Goal: Task Accomplishment & Management: Use online tool/utility

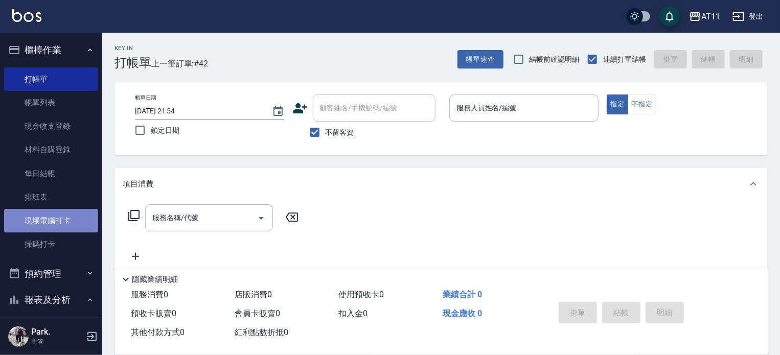
click at [60, 222] on link "現場電腦打卡" at bounding box center [51, 221] width 94 height 24
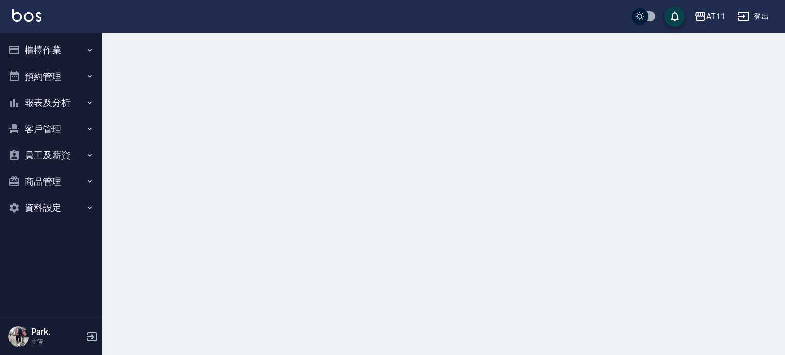
drag, startPoint x: 47, startPoint y: 47, endPoint x: 50, endPoint y: 53, distance: 6.9
click at [49, 51] on button "櫃檯作業" at bounding box center [51, 50] width 94 height 27
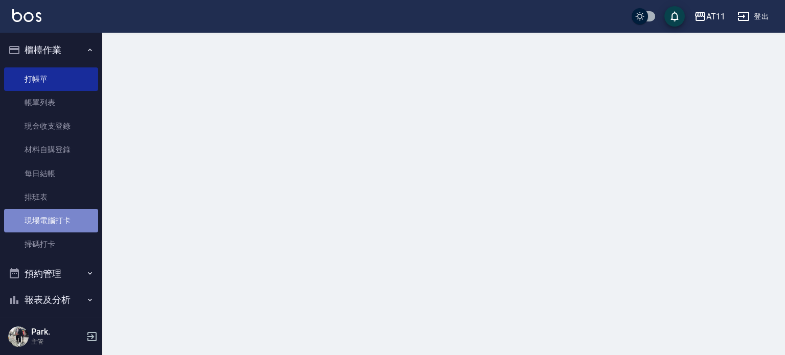
click at [51, 213] on link "現場電腦打卡" at bounding box center [51, 221] width 94 height 24
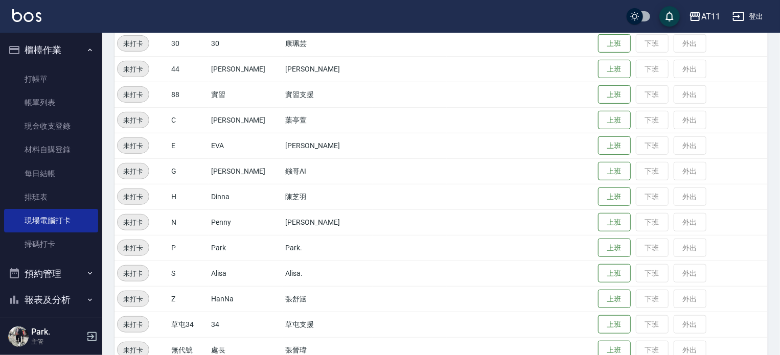
scroll to position [307, 0]
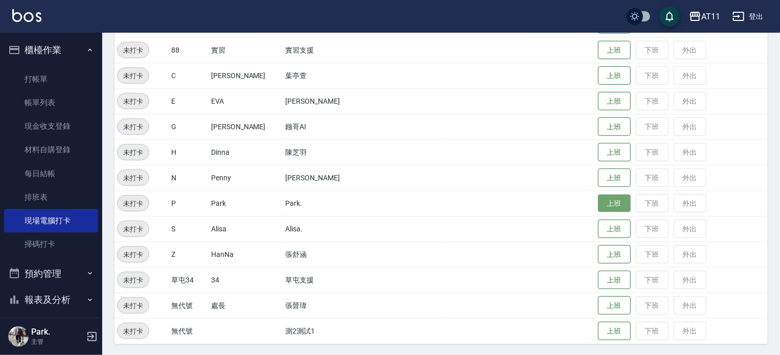
click at [598, 202] on button "上班" at bounding box center [614, 204] width 33 height 18
